Goal: Task Accomplishment & Management: Manage account settings

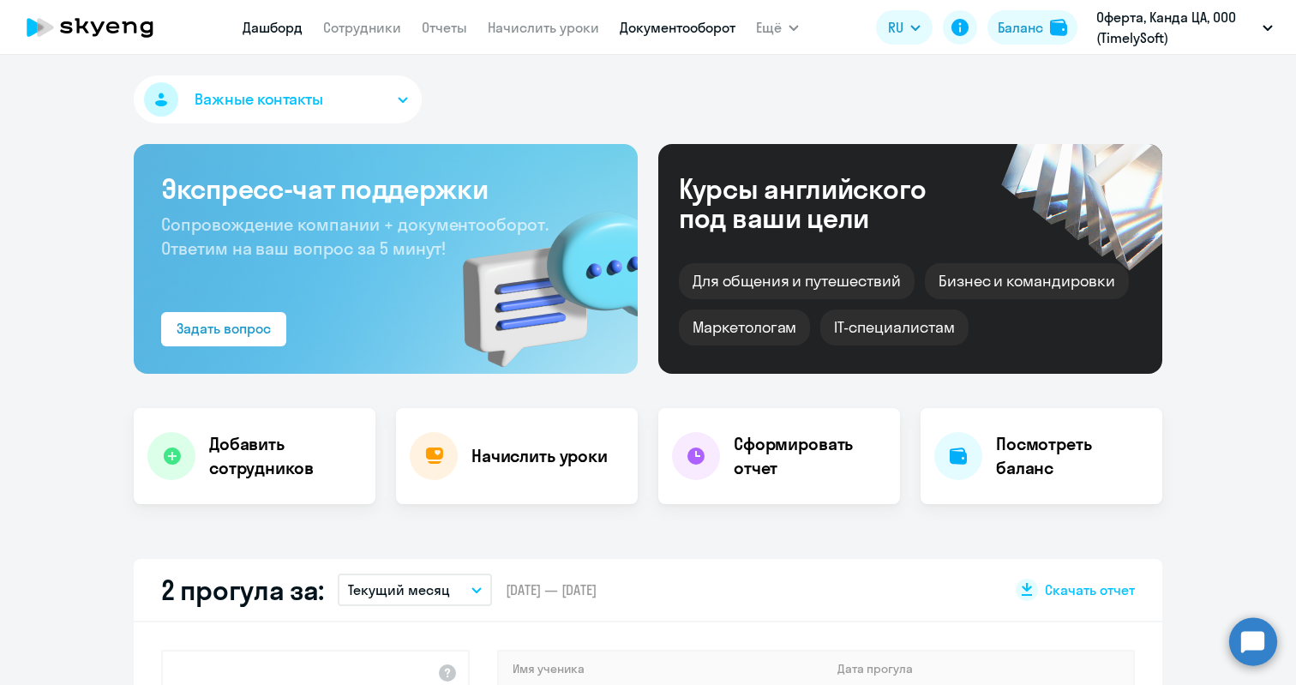
click at [646, 26] on link "Документооборот" at bounding box center [678, 27] width 116 height 17
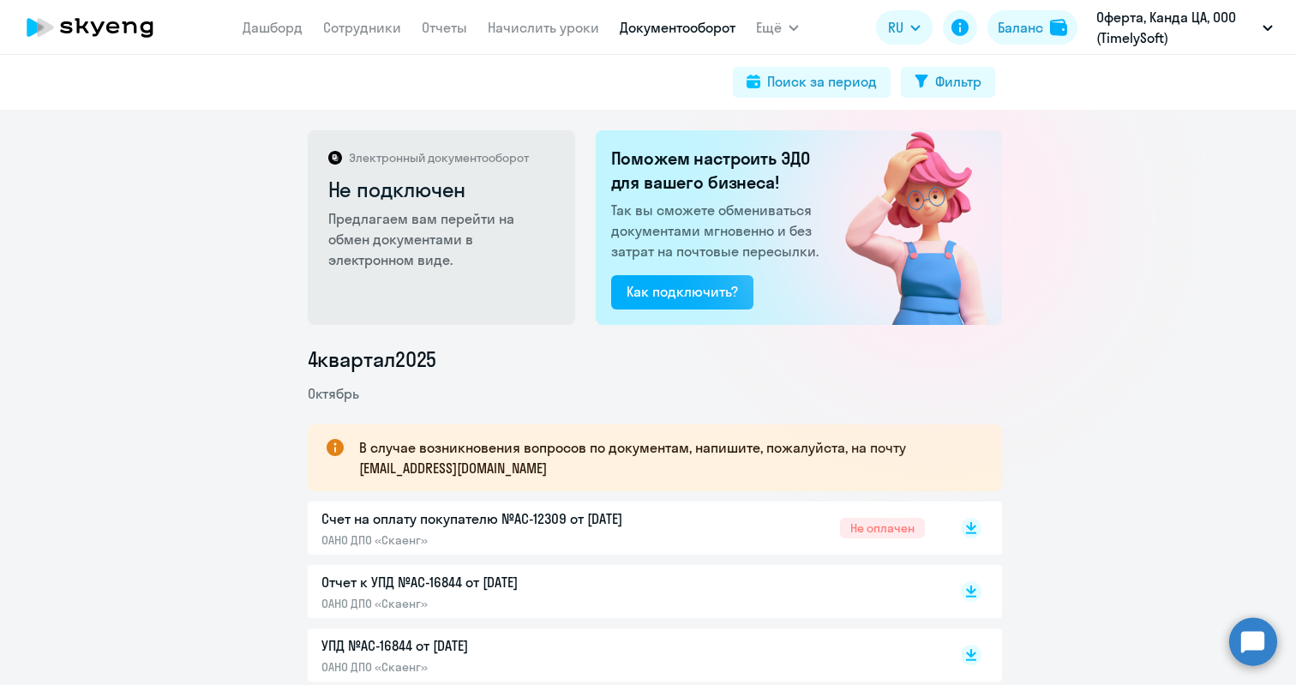
click at [1263, 633] on circle at bounding box center [1253, 641] width 48 height 48
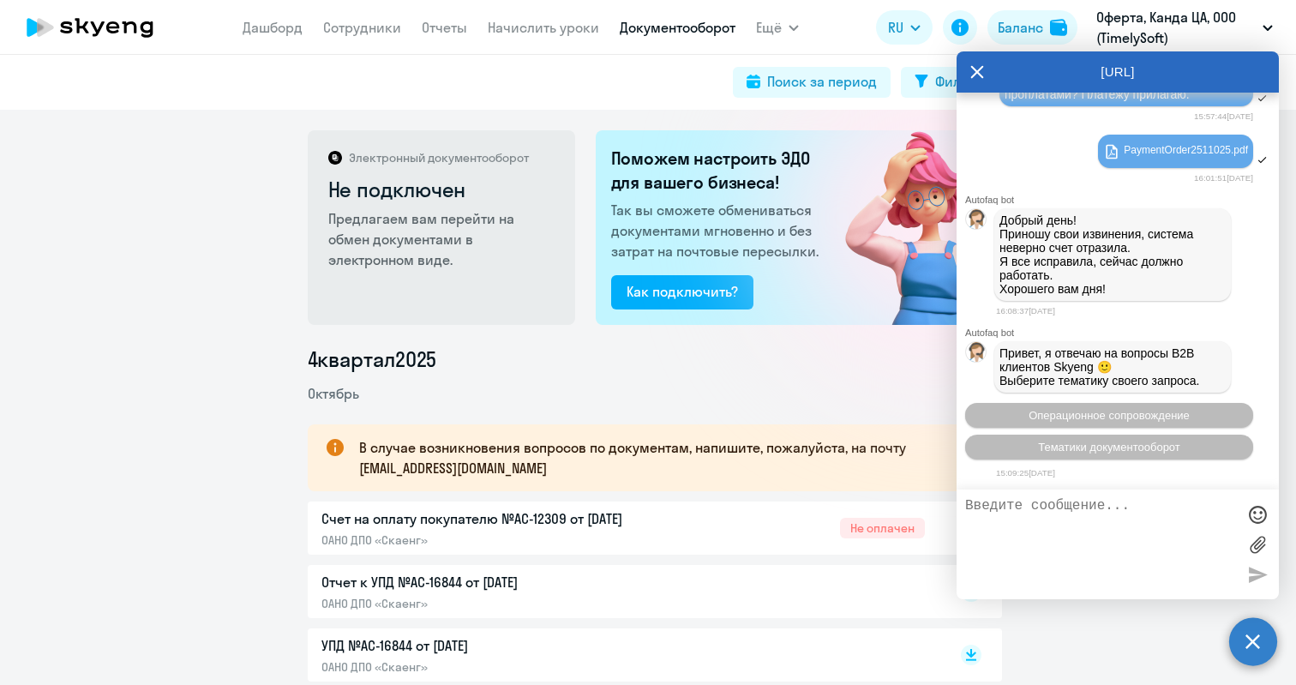
scroll to position [26750, 0]
click at [982, 71] on icon at bounding box center [977, 71] width 14 height 41
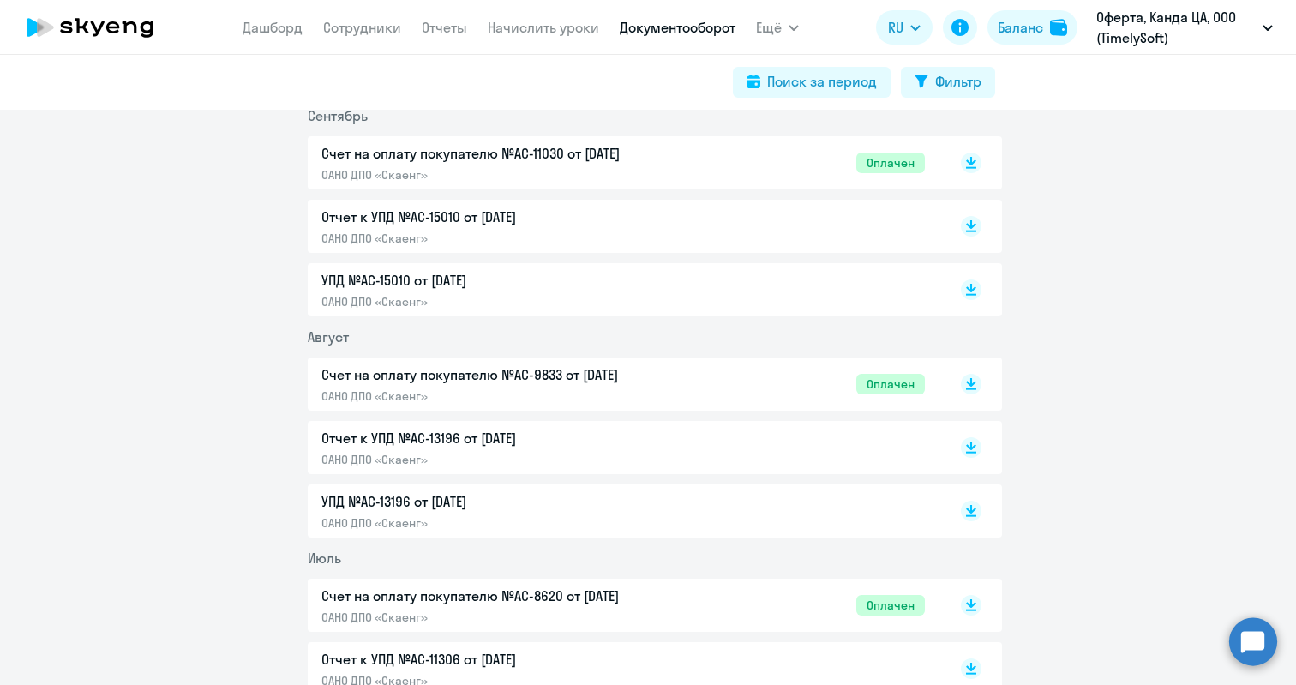
scroll to position [0, 0]
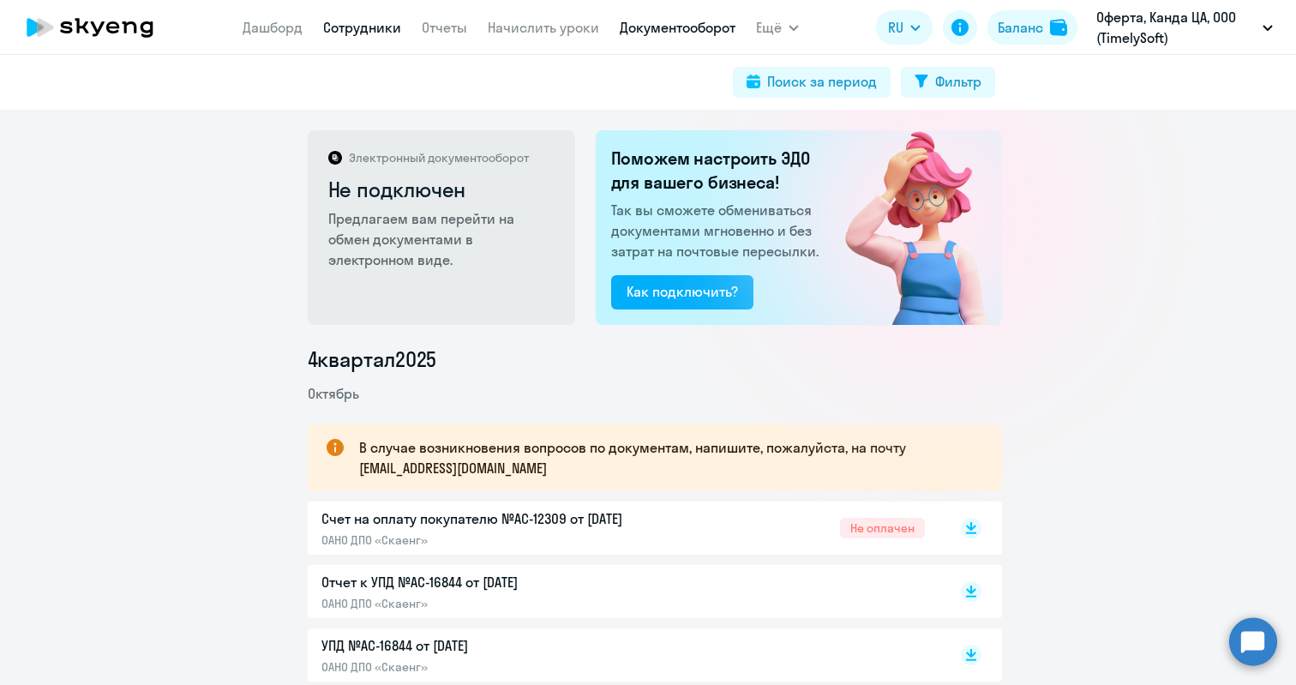
click at [373, 33] on link "Сотрудники" at bounding box center [362, 27] width 78 height 17
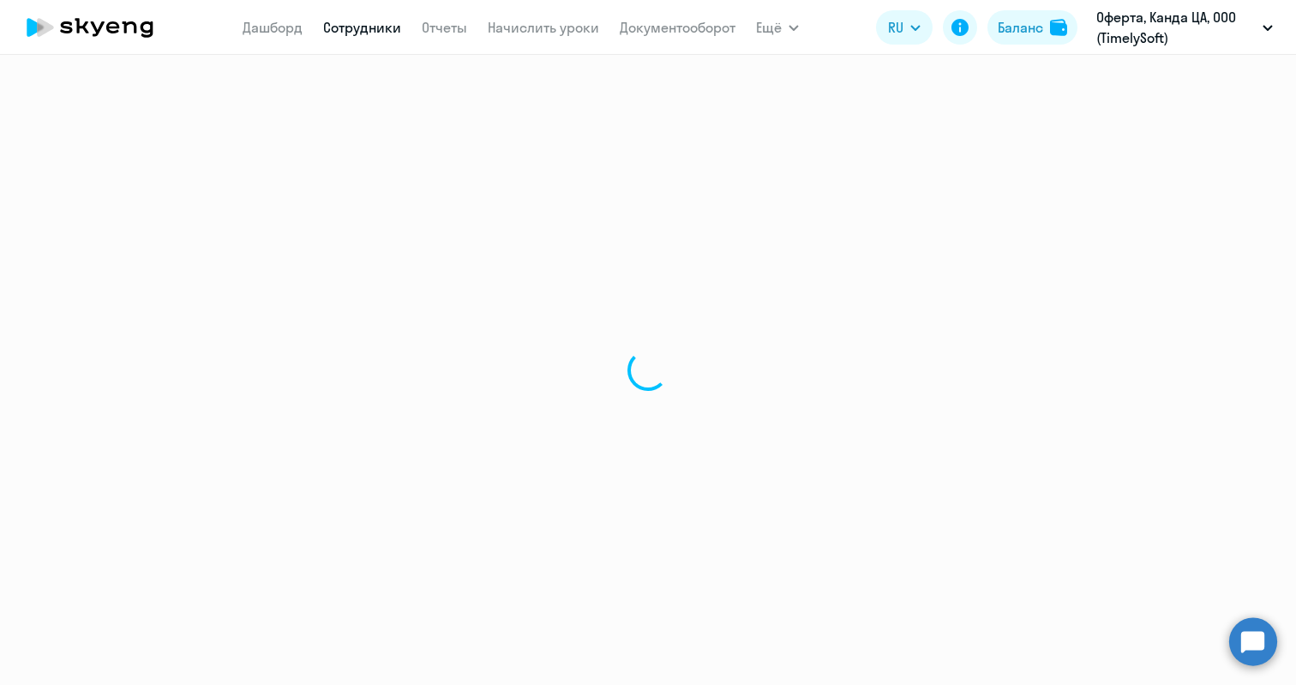
select select "30"
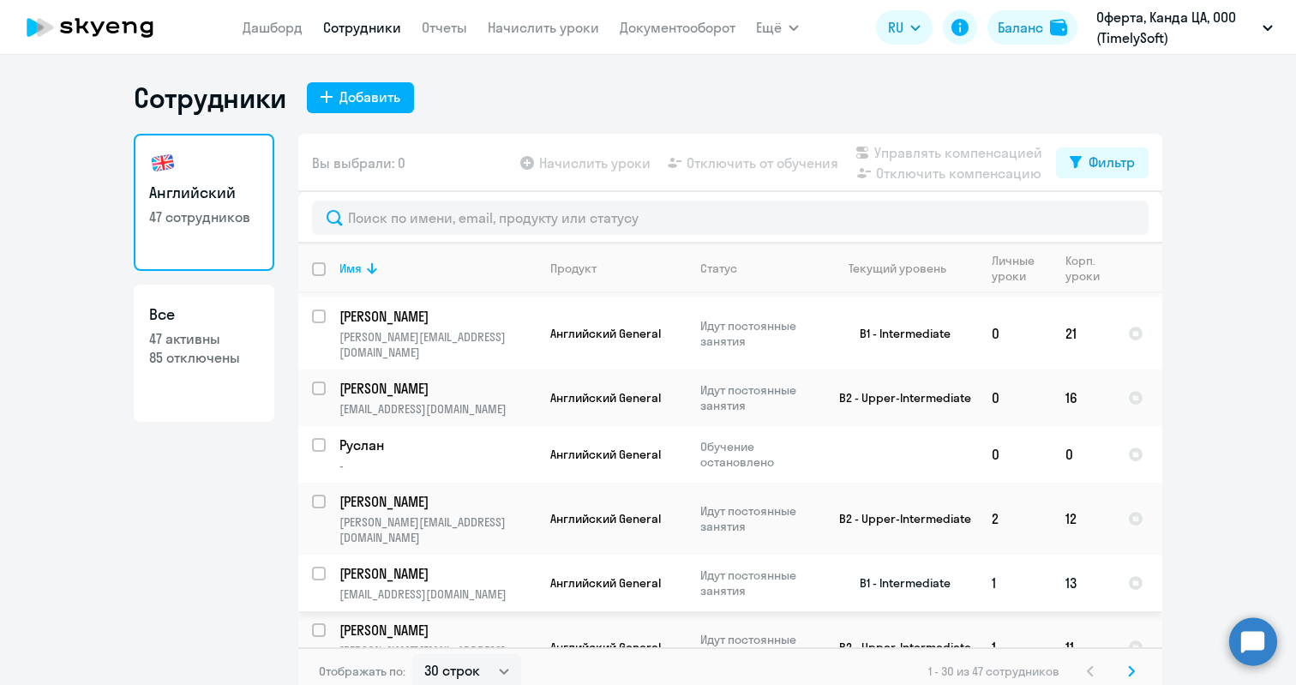
scroll to position [854, 0]
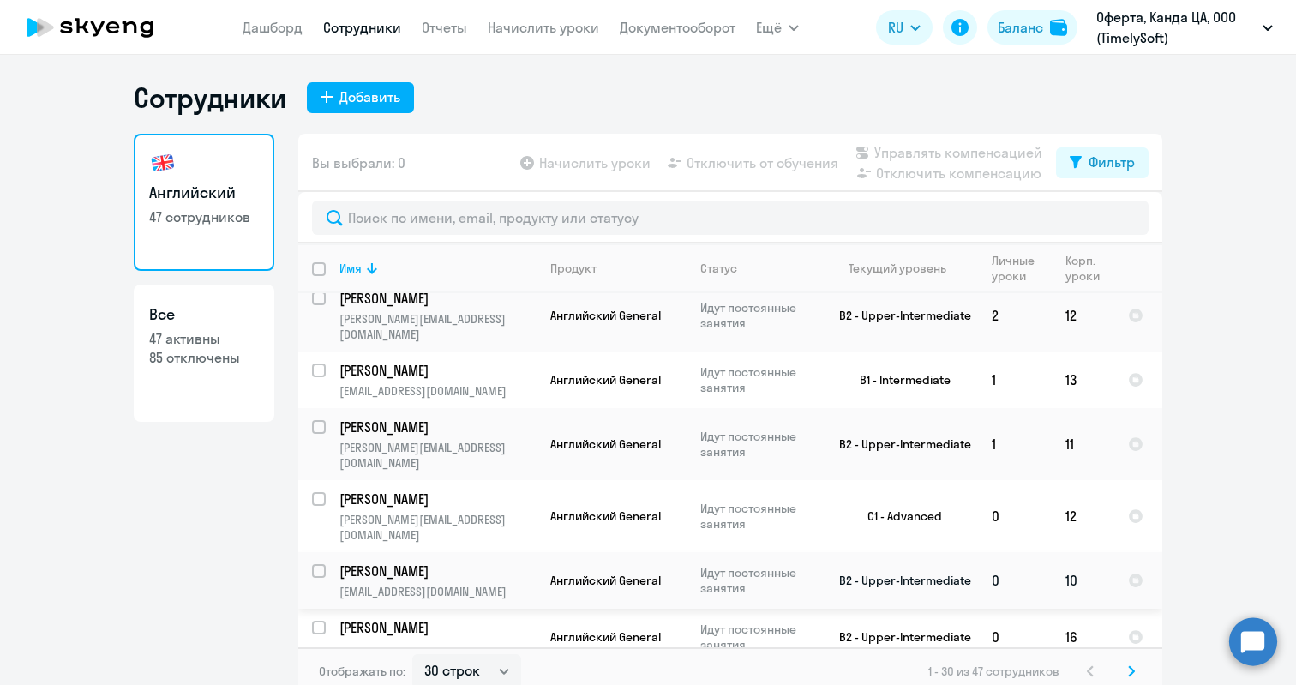
click at [312, 564] on input "select row 15667220" at bounding box center [329, 581] width 34 height 34
checkbox input "true"
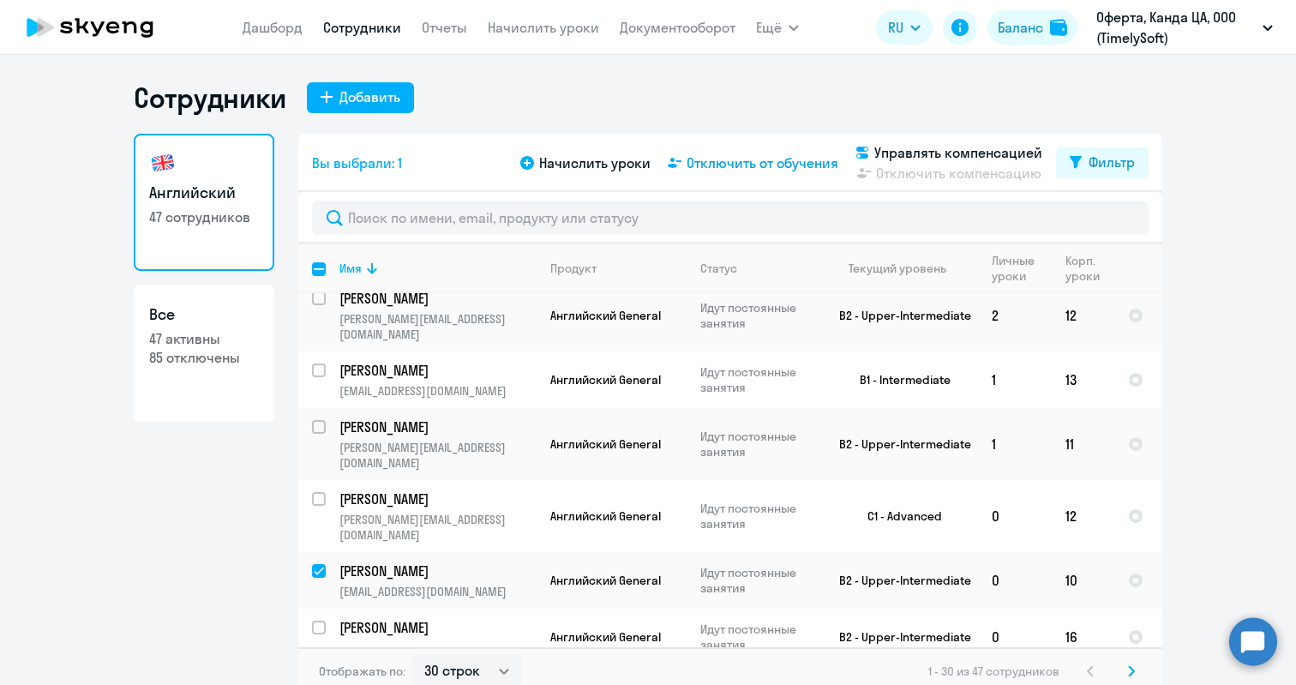
click at [728, 165] on span "Отключить от обучения" at bounding box center [763, 163] width 152 height 21
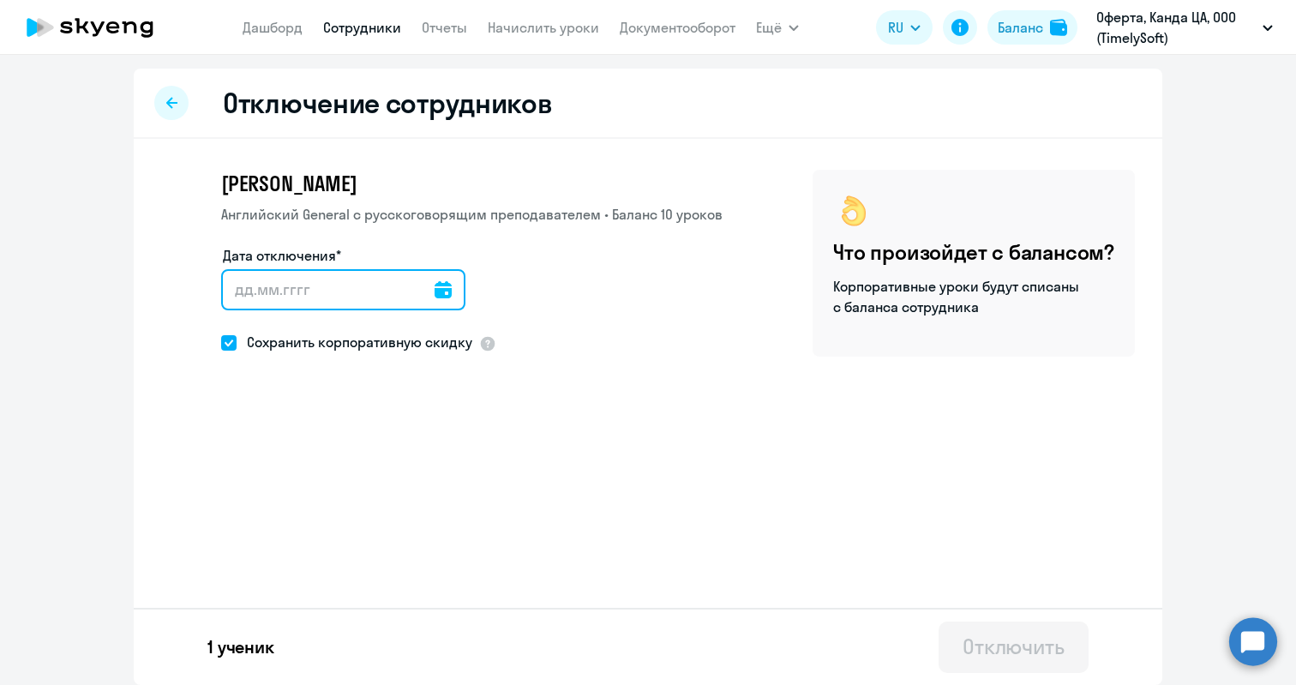
click at [321, 288] on input "Дата отключения*" at bounding box center [343, 289] width 244 height 41
click at [453, 294] on input "Дата отключения*" at bounding box center [343, 289] width 244 height 41
click at [447, 291] on icon at bounding box center [443, 289] width 17 height 17
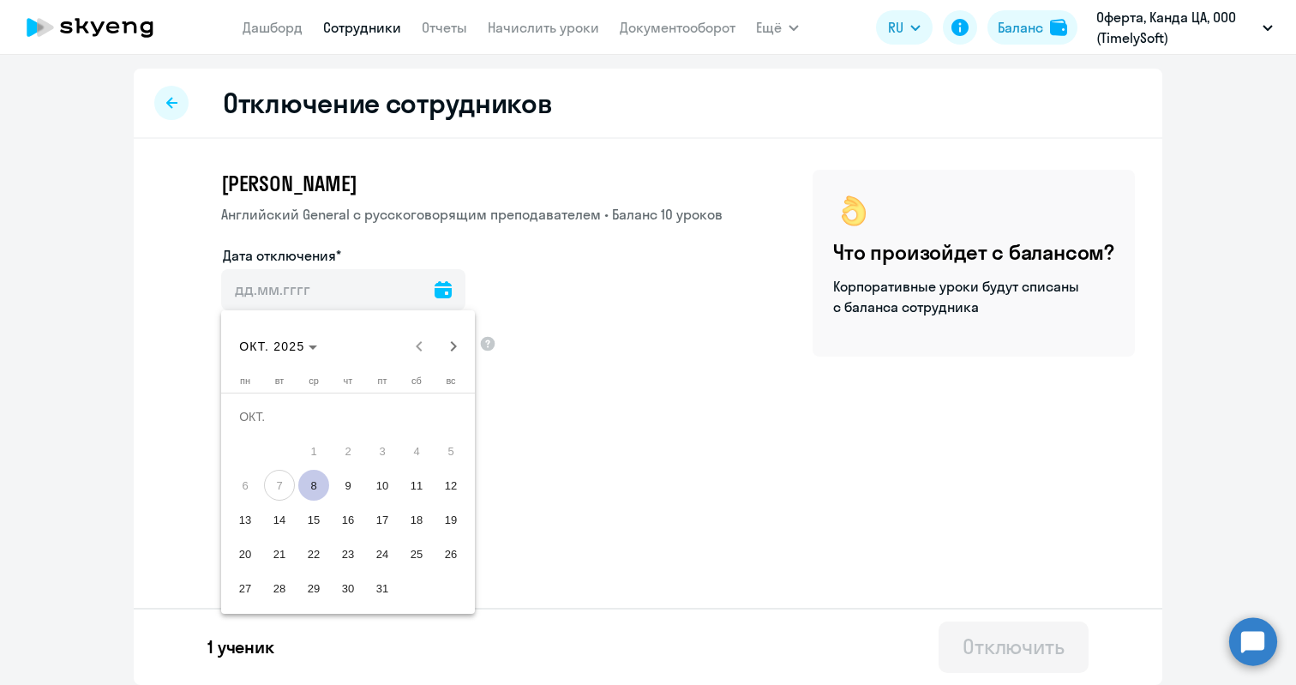
click at [315, 481] on span "8" at bounding box center [313, 485] width 31 height 31
type input "[DATE]"
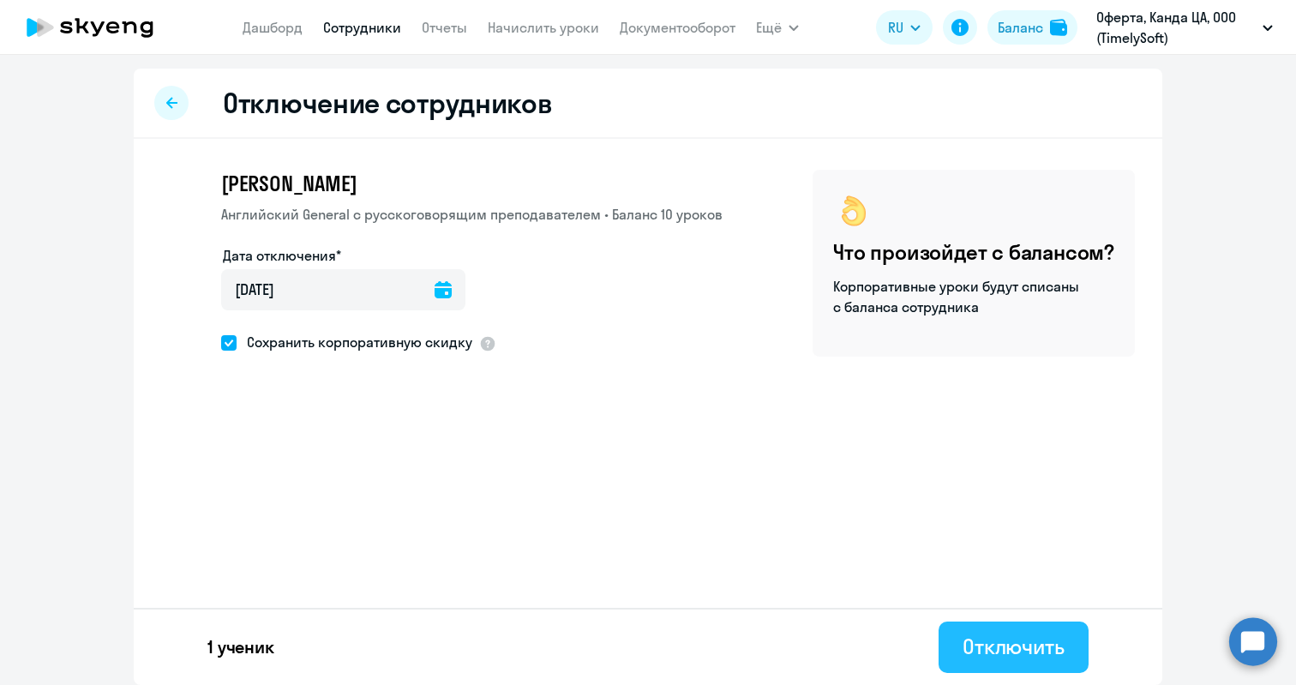
click at [989, 644] on div "Отключить" at bounding box center [1014, 646] width 102 height 27
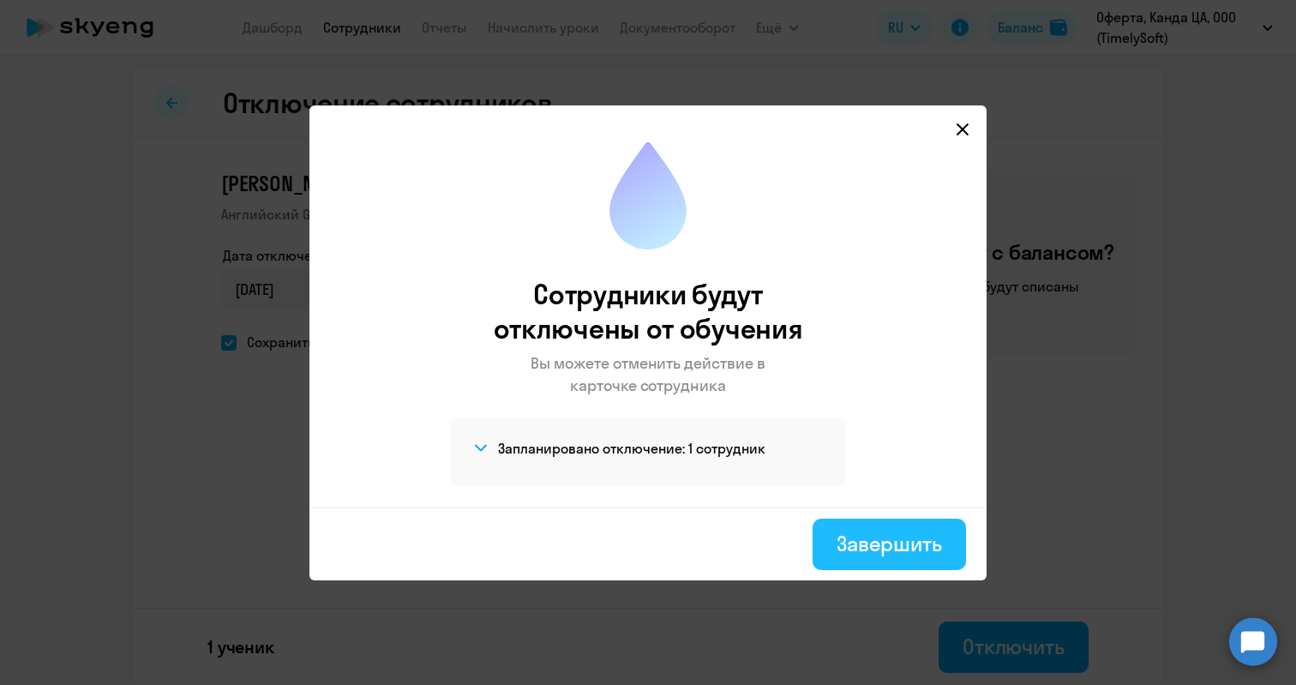
click at [884, 559] on button "Завершить" at bounding box center [889, 544] width 153 height 51
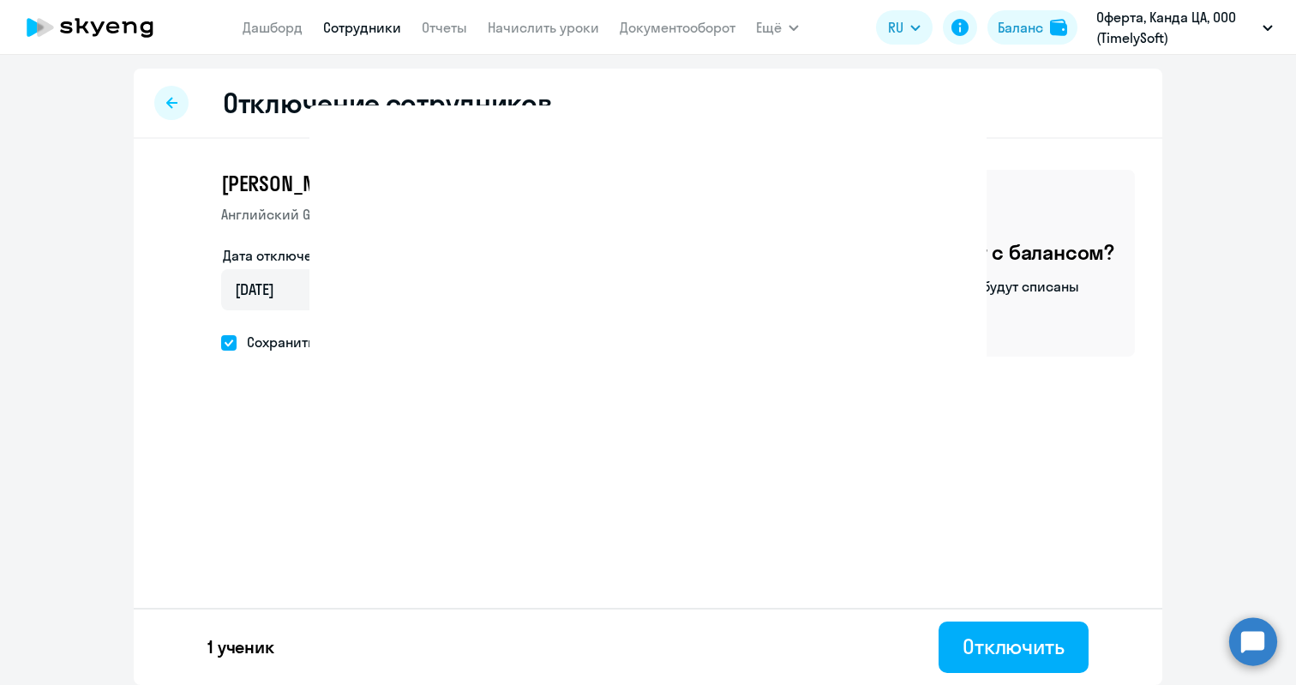
select select "30"
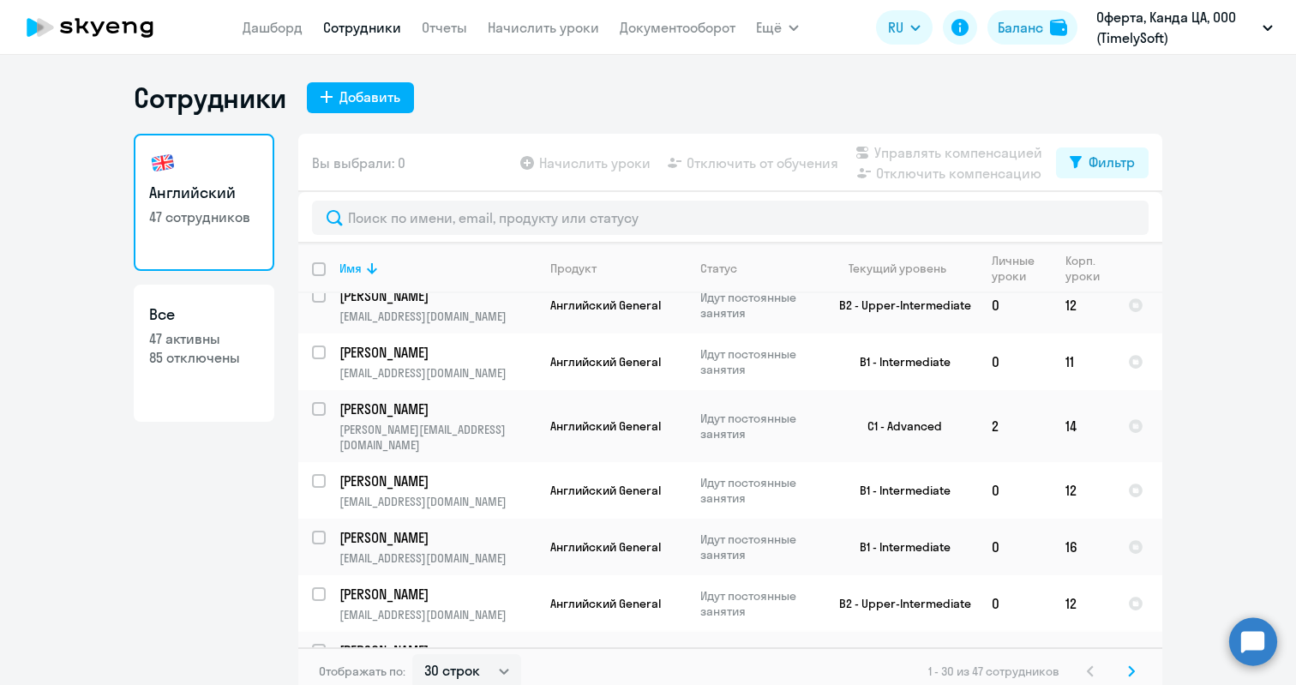
scroll to position [10, 0]
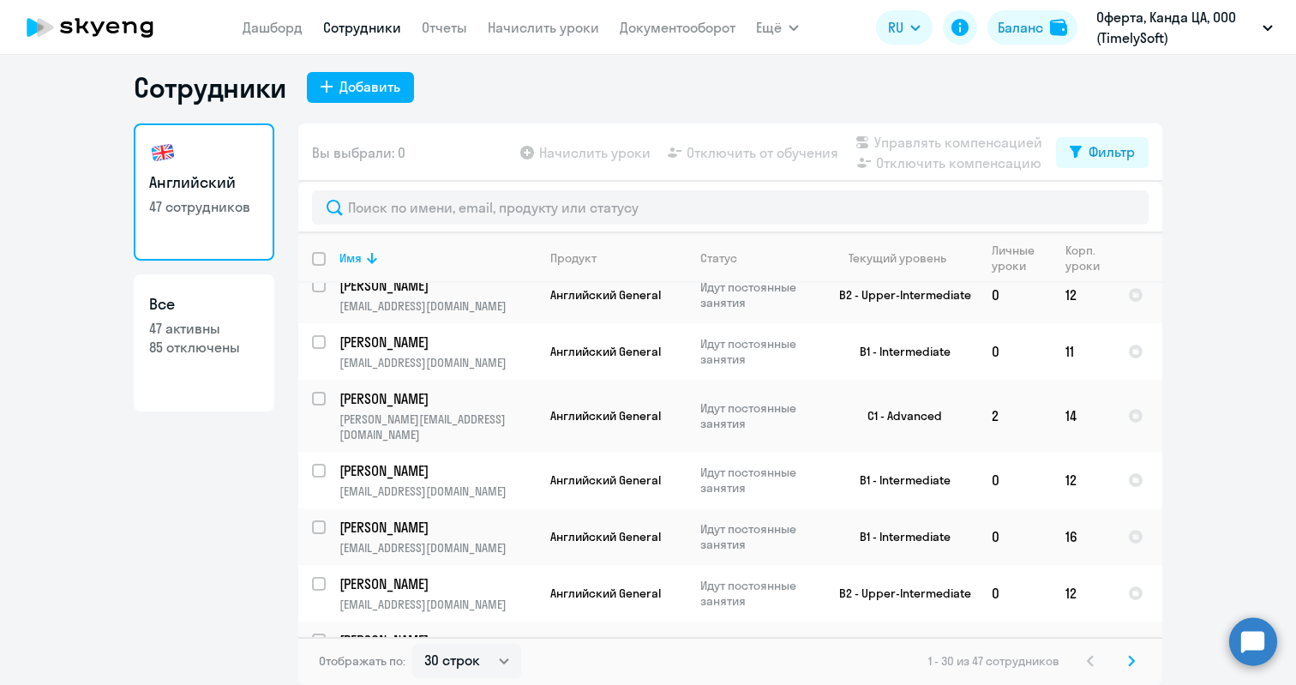
click at [1128, 659] on icon at bounding box center [1131, 661] width 7 height 12
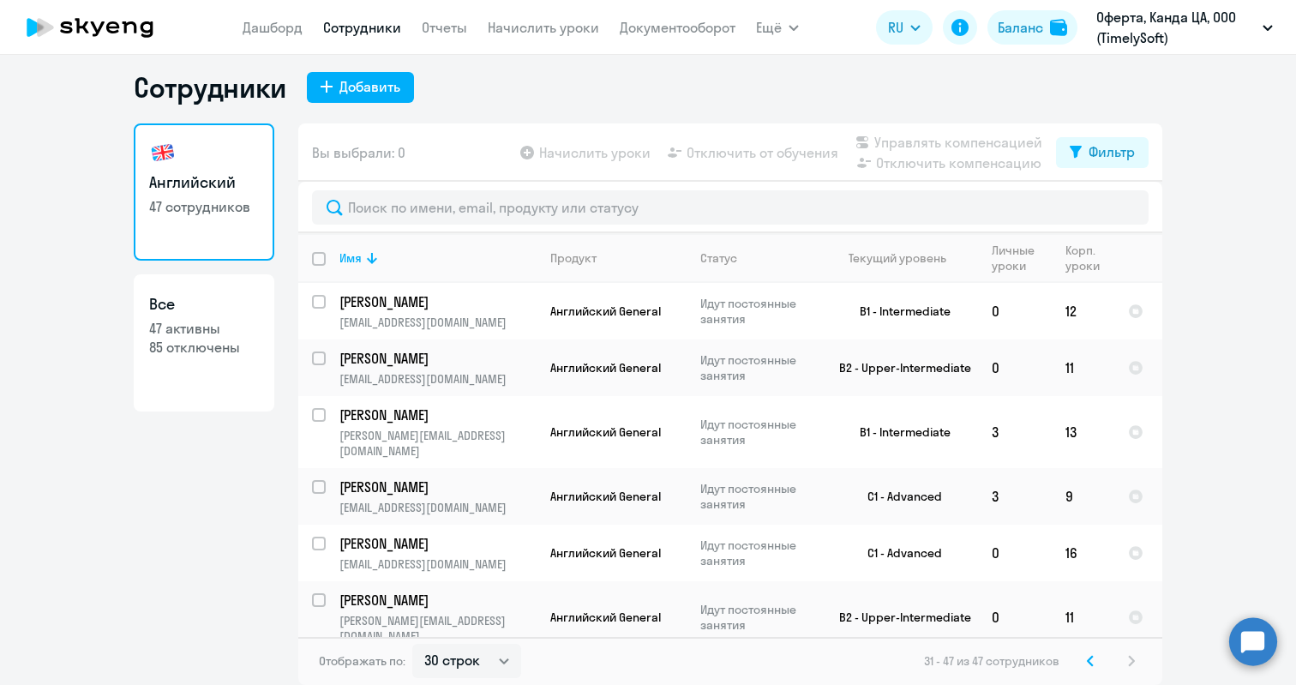
scroll to position [0, 0]
